Goal: Find specific page/section: Find specific page/section

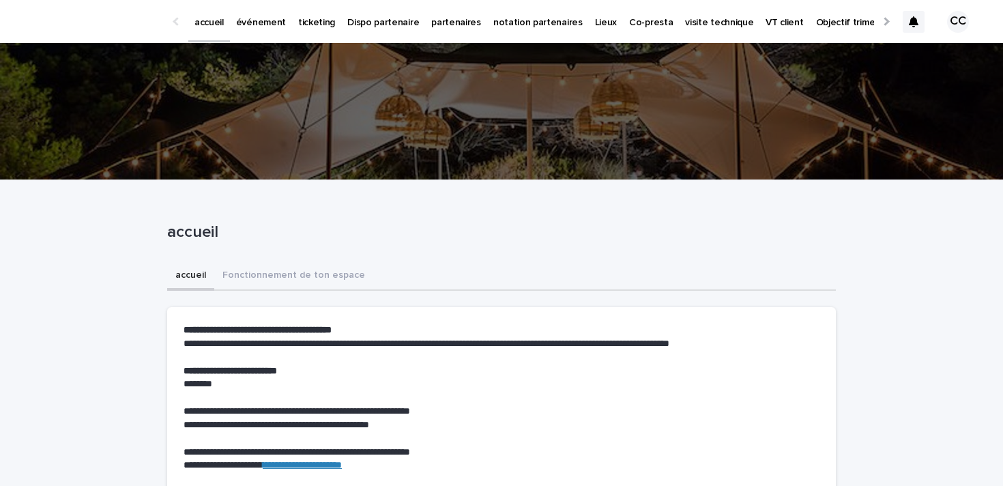
click at [435, 25] on p "partenaires" at bounding box center [456, 14] width 50 height 29
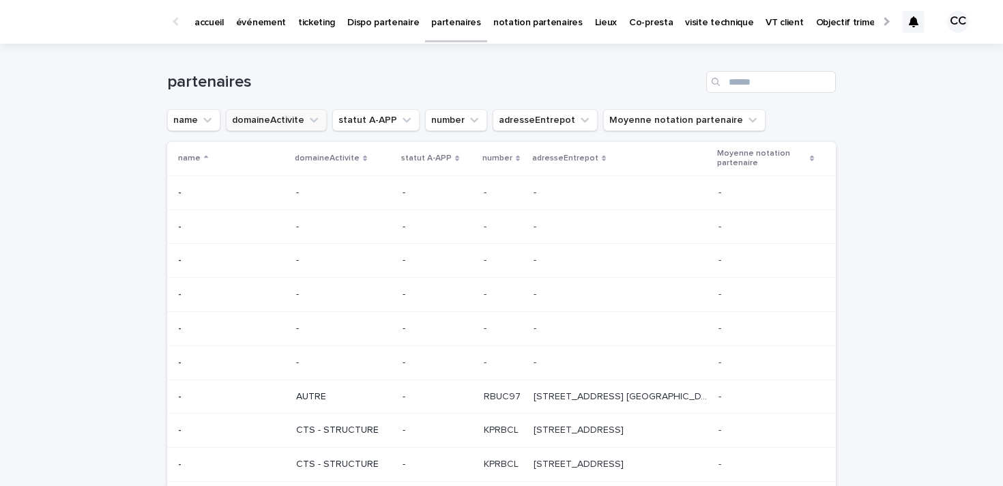
click at [313, 117] on icon "domaineActivite" at bounding box center [314, 120] width 14 height 14
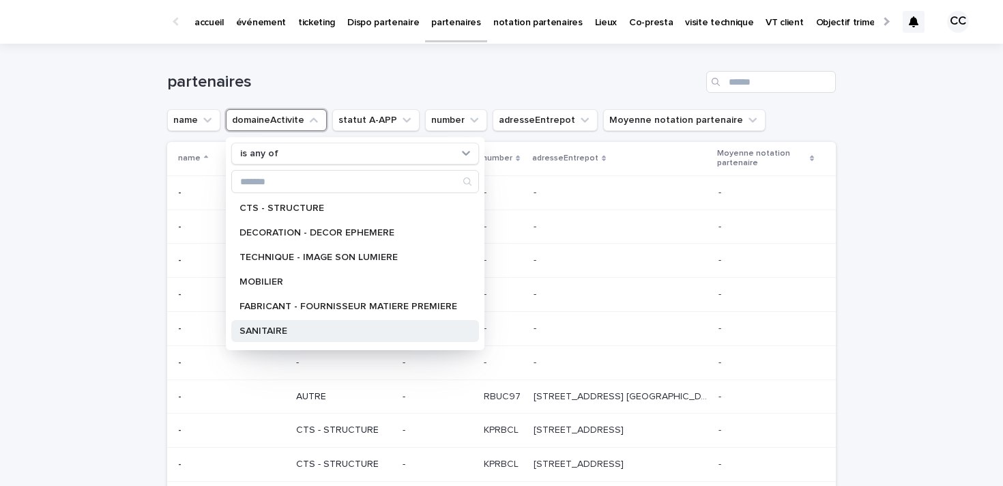
click at [279, 332] on p "SANITAIRE" at bounding box center [349, 331] width 218 height 10
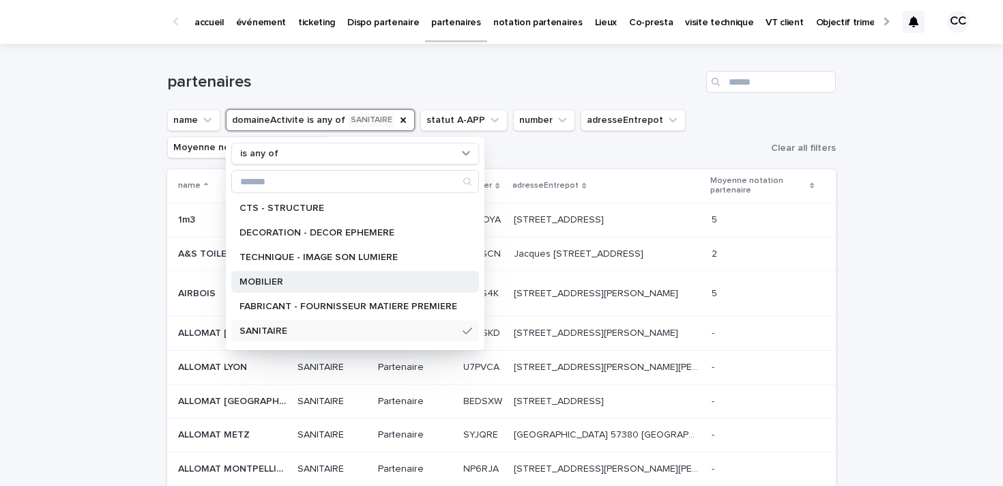
click at [319, 278] on p "MOBILIER" at bounding box center [349, 282] width 218 height 10
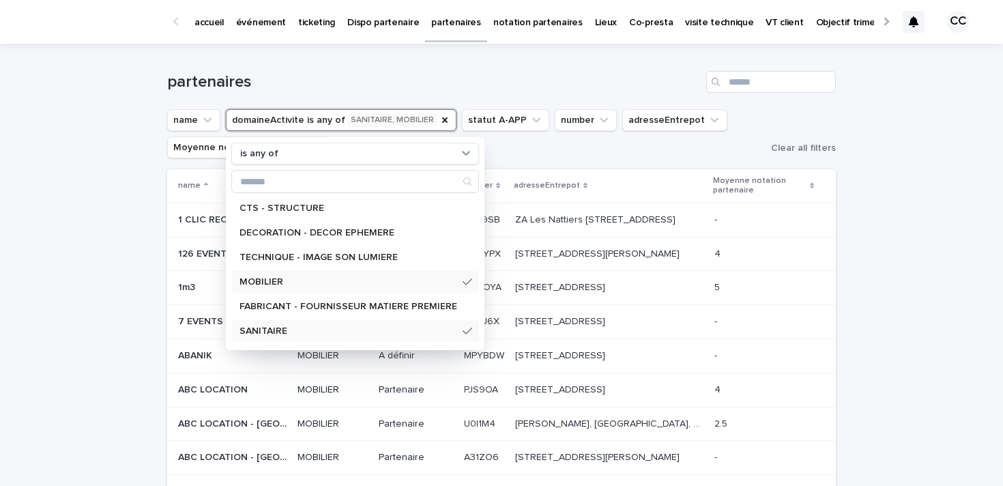
click at [464, 332] on icon at bounding box center [468, 331] width 10 height 11
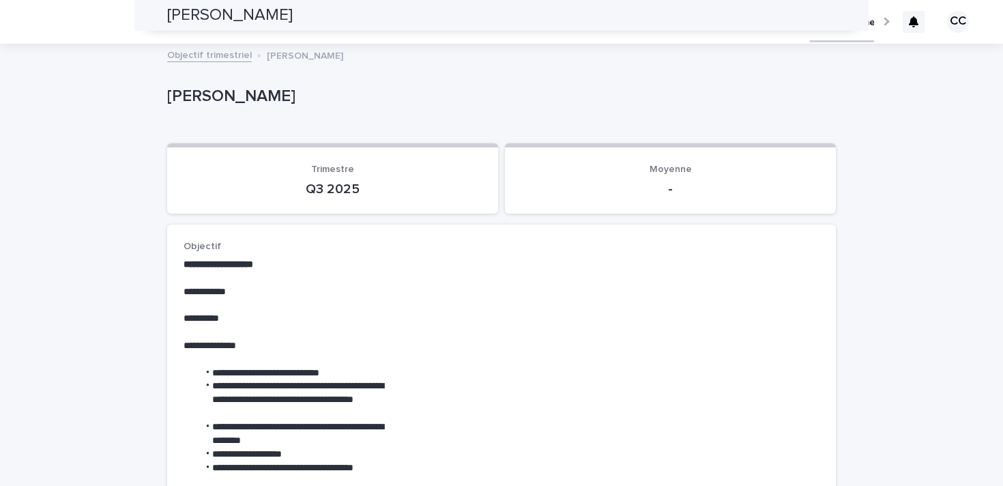
scroll to position [163, 0]
